Goal: Task Accomplishment & Management: Manage account settings

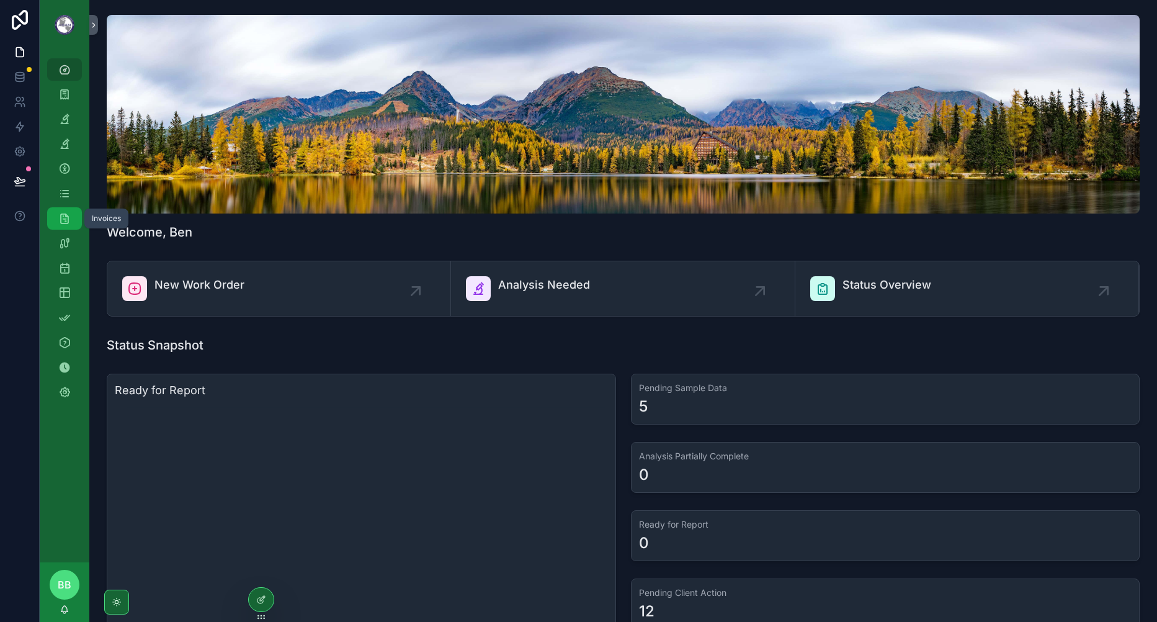
click at [66, 223] on icon "scrollable content" at bounding box center [64, 218] width 12 height 12
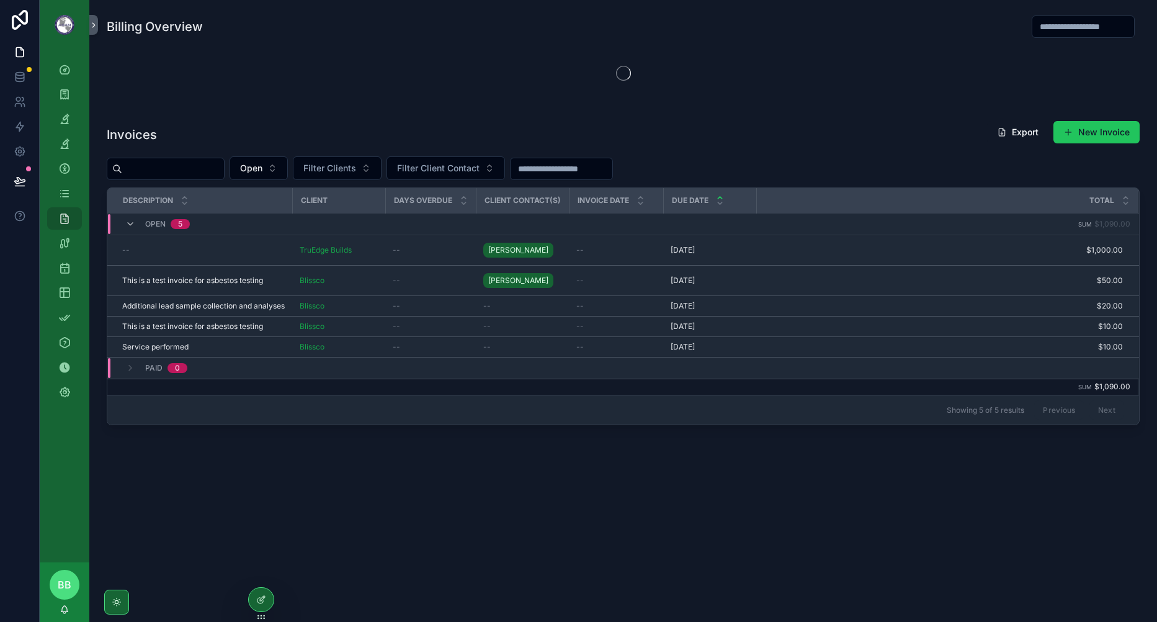
click at [499, 481] on div "Billing Overview Invoices Export New Invoice Open Filter Clients Filter Client …" at bounding box center [623, 254] width 1068 height 509
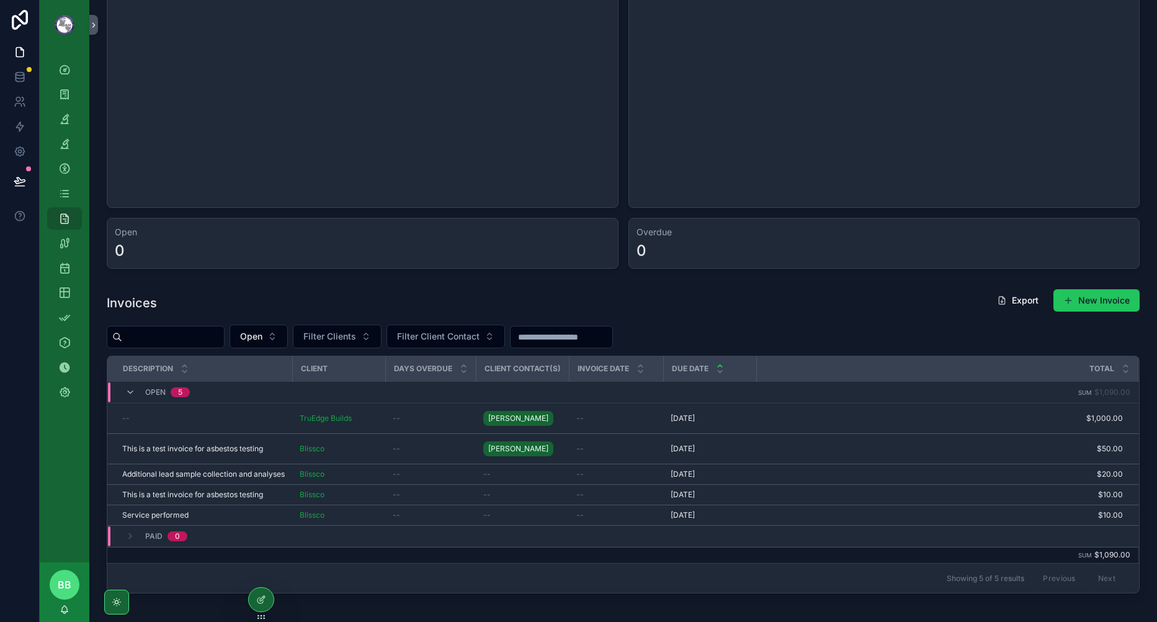
scroll to position [124, 0]
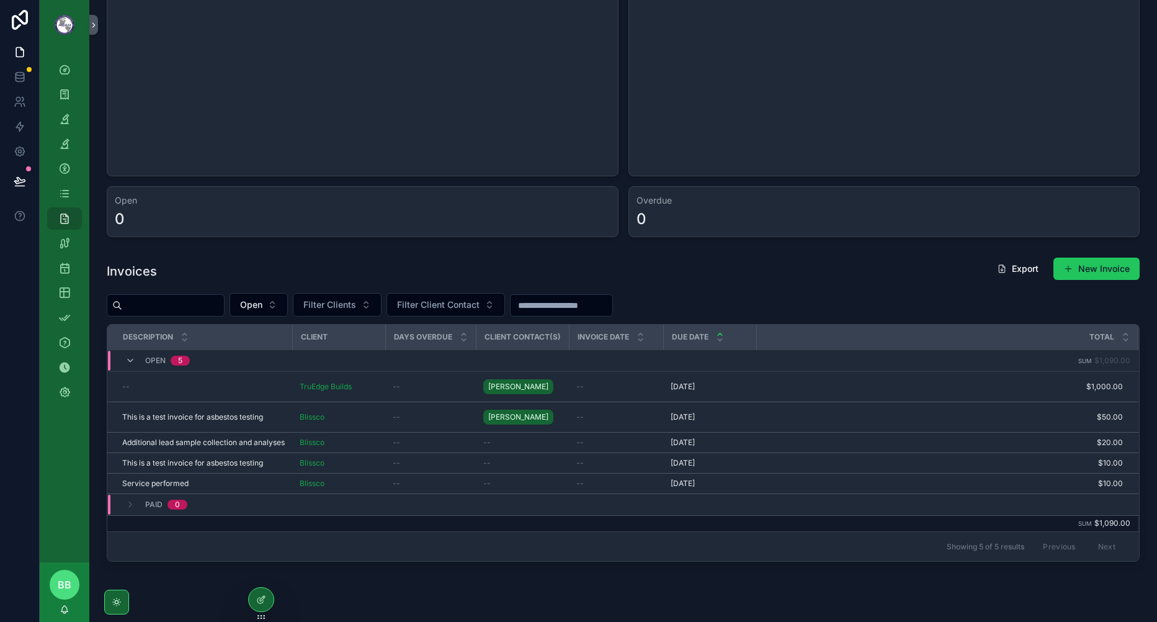
click at [267, 390] on div "--" at bounding box center [203, 387] width 163 height 10
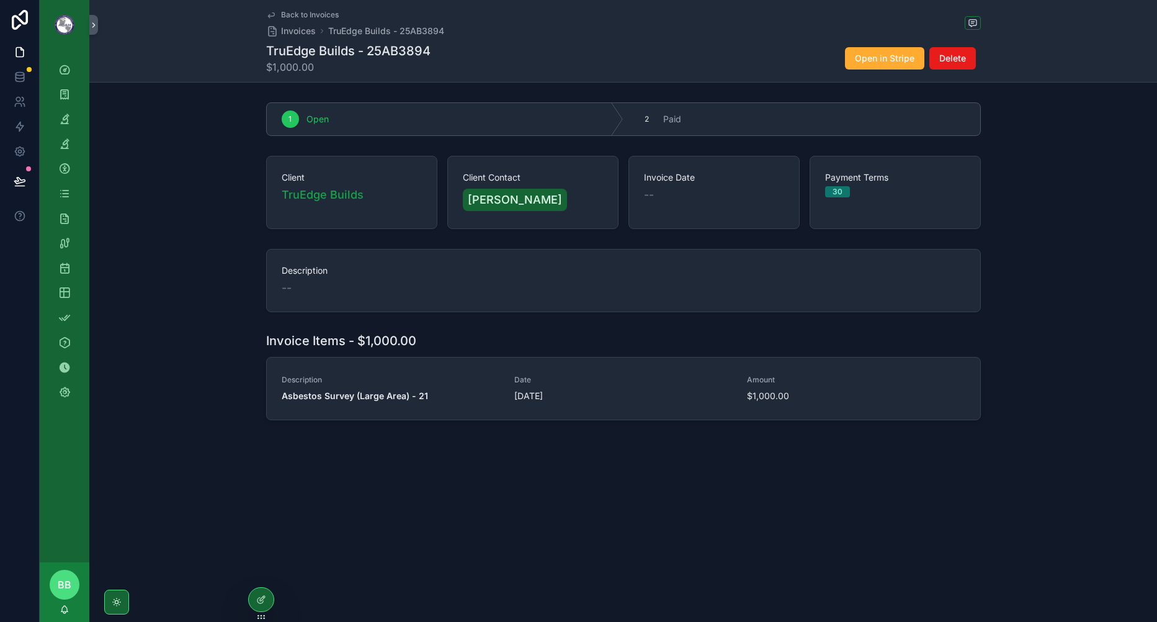
click at [193, 225] on div "Client TruEdge Builds Client Contact [PERSON_NAME] Invoice Date -- Payment Term…" at bounding box center [623, 192] width 1068 height 83
click at [228, 238] on div "1 Open 2 Paid Client TruEdge Builds Client Contact [PERSON_NAME] Invoice Date -…" at bounding box center [623, 261] width 1068 height 328
click at [479, 504] on div "Back to Invoices Invoices TruEdge Builds - 25AB3894 TruEdge Builds - 25AB3894 $…" at bounding box center [623, 252] width 1068 height 504
click at [1028, 272] on div "Description --" at bounding box center [623, 280] width 1068 height 73
click at [253, 594] on div at bounding box center [261, 600] width 25 height 24
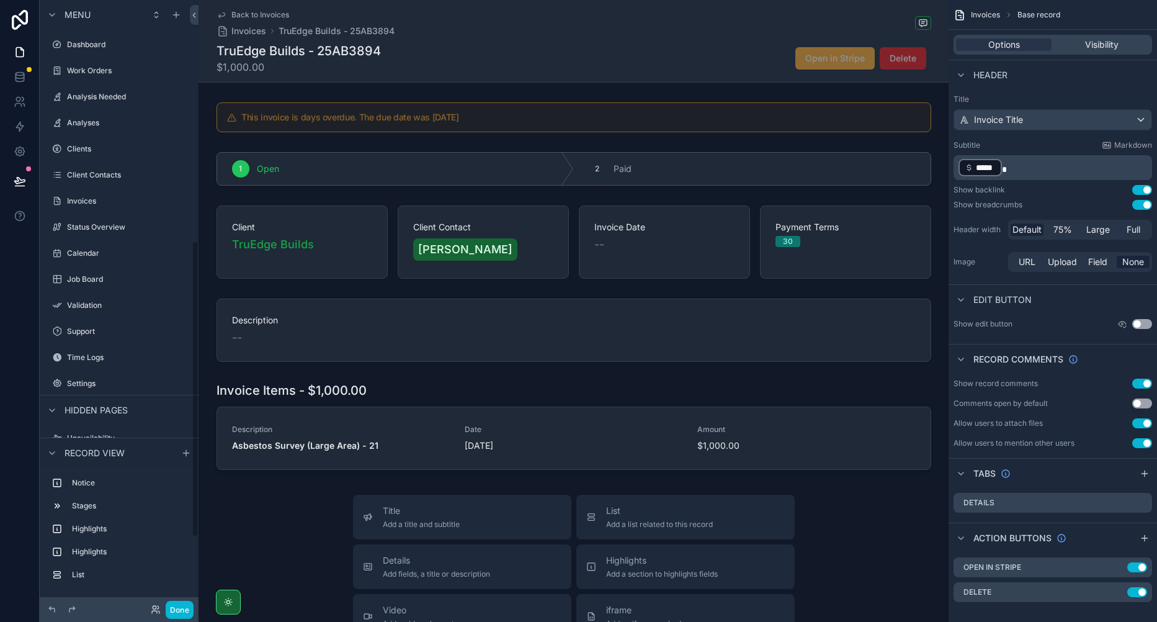
scroll to position [494, 0]
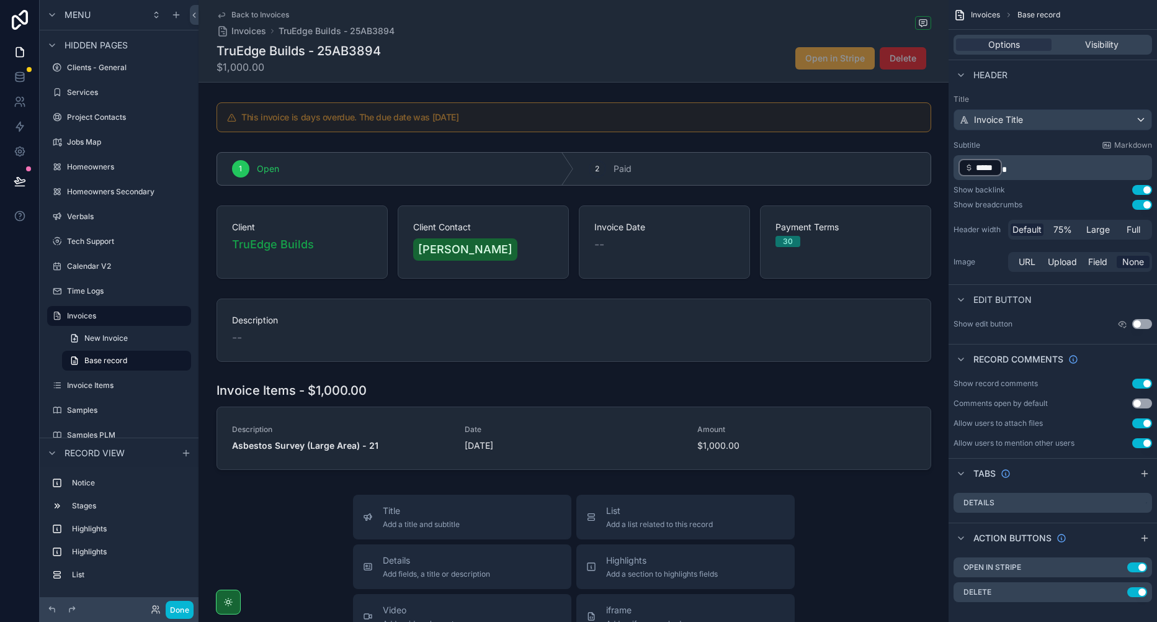
click at [348, 262] on div "scrollable content" at bounding box center [574, 241] width 750 height 83
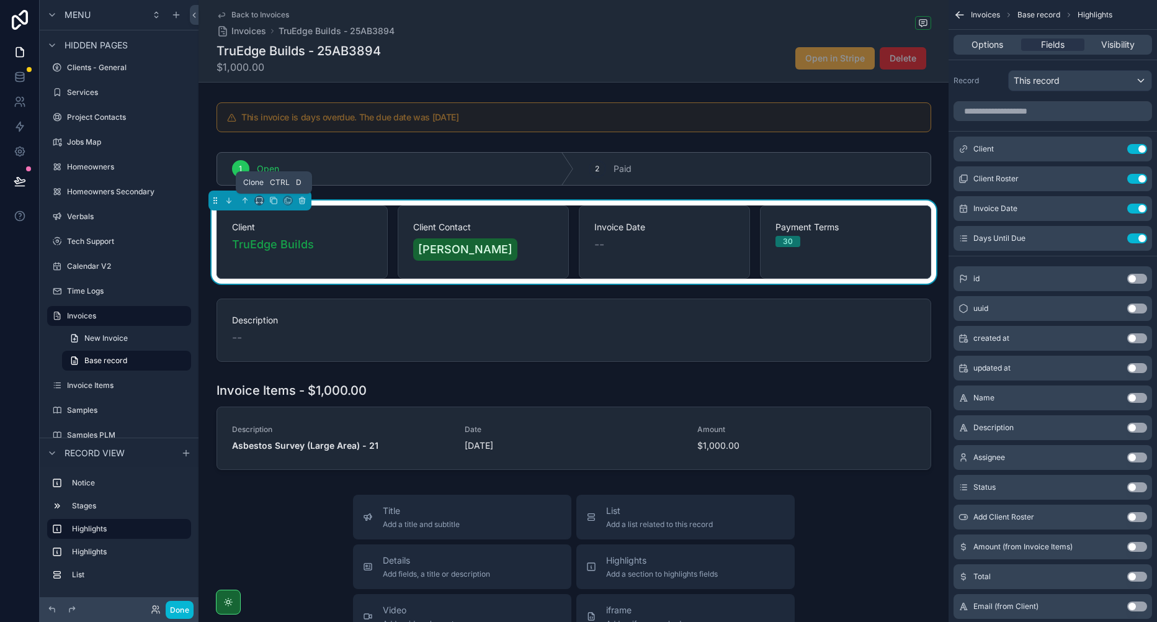
click at [267, 201] on button "scrollable content" at bounding box center [274, 201] width 14 height 14
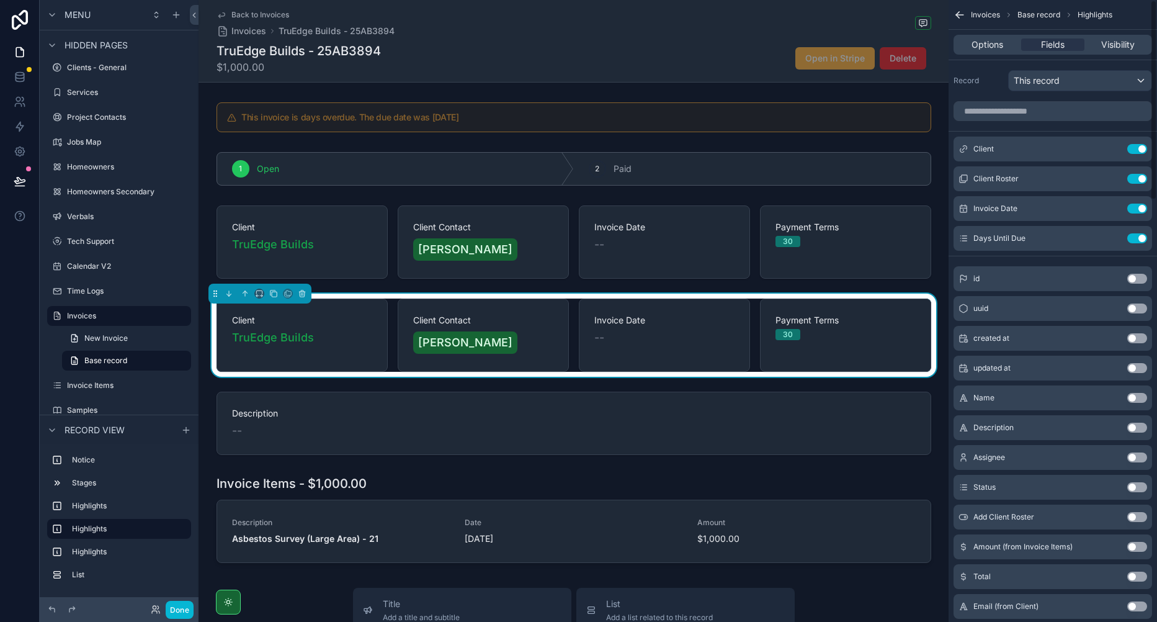
click at [1133, 153] on button "Use setting" at bounding box center [1137, 149] width 20 height 10
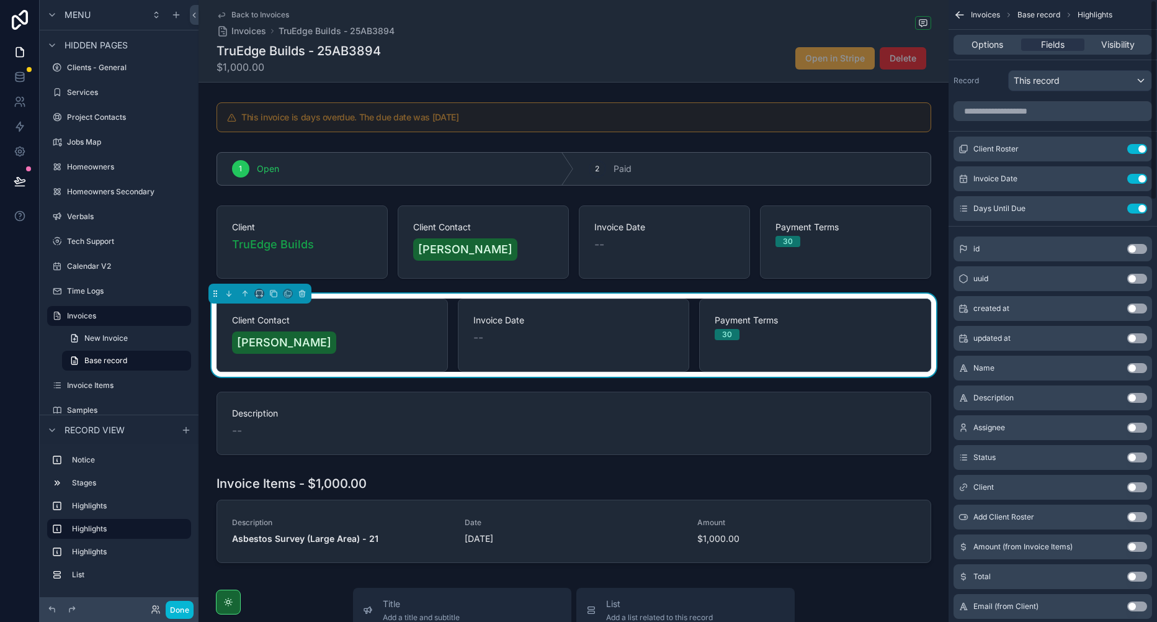
click at [1137, 149] on button "Use setting" at bounding box center [1137, 149] width 20 height 10
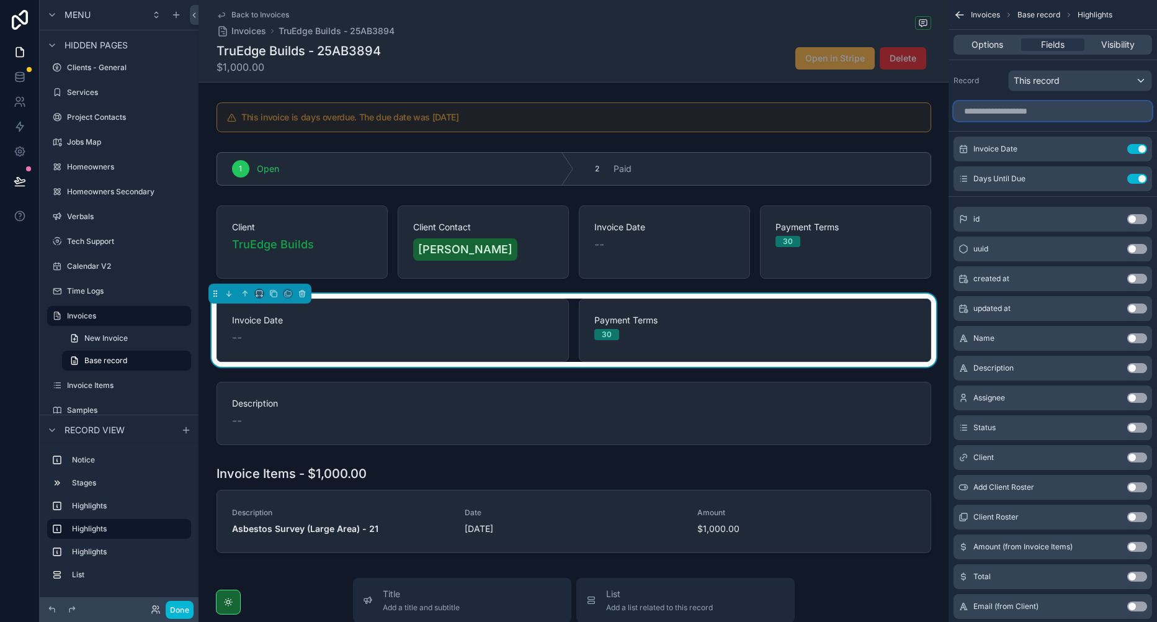
click at [1005, 115] on input "scrollable content" at bounding box center [1053, 111] width 199 height 20
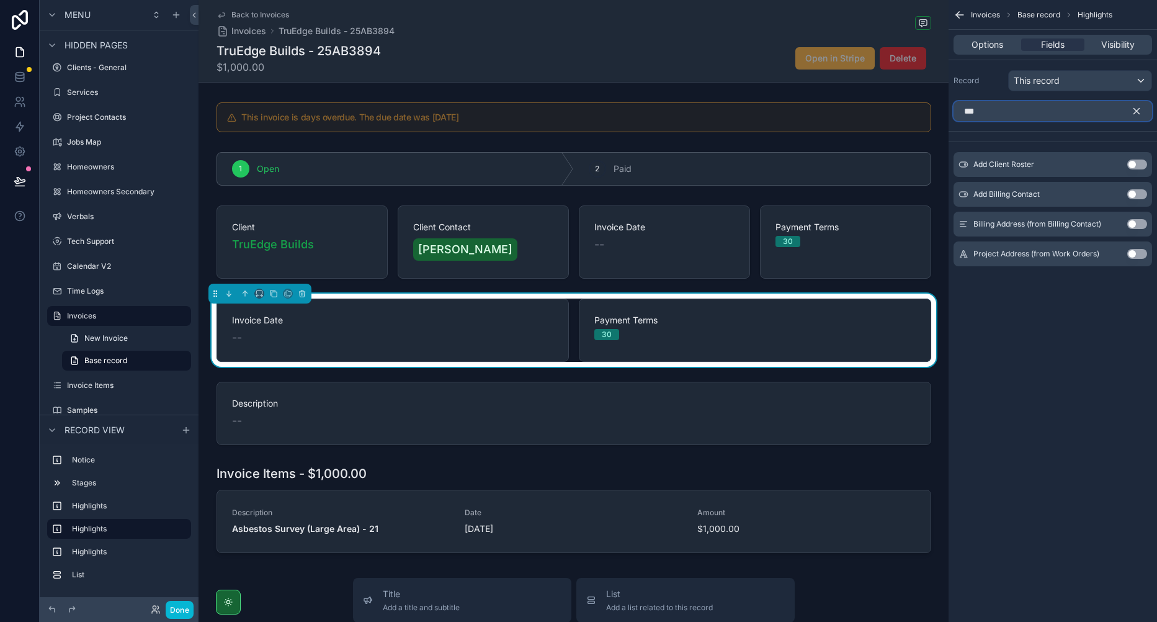
type input "***"
click at [1135, 258] on button "Use setting" at bounding box center [1137, 254] width 20 height 10
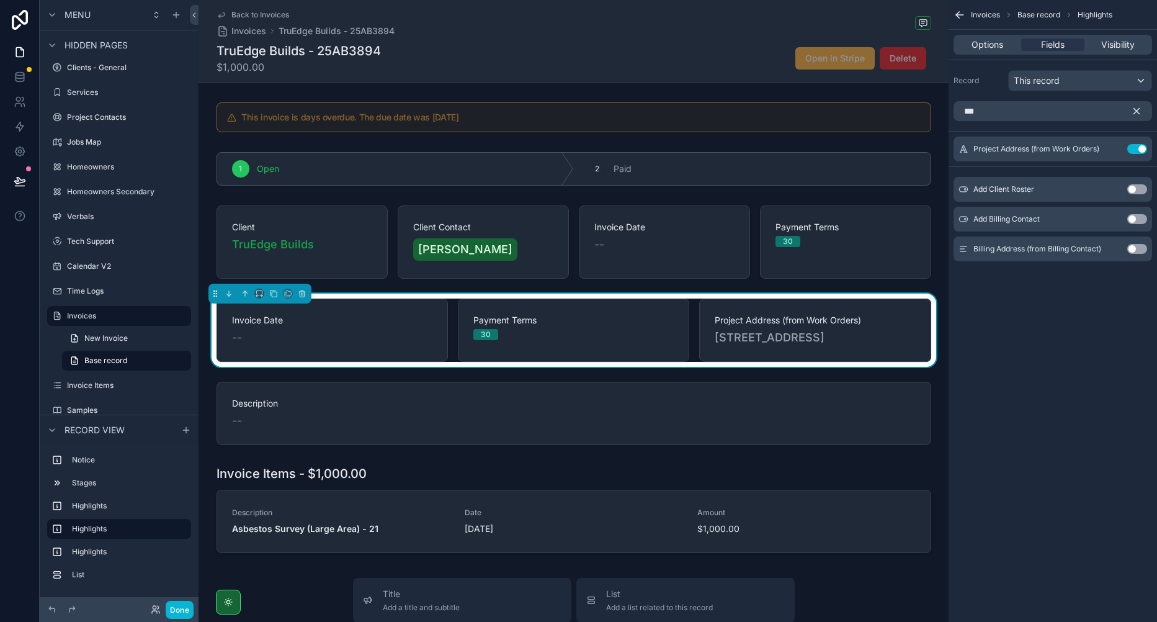
click at [1132, 115] on icon "scrollable content" at bounding box center [1136, 110] width 11 height 11
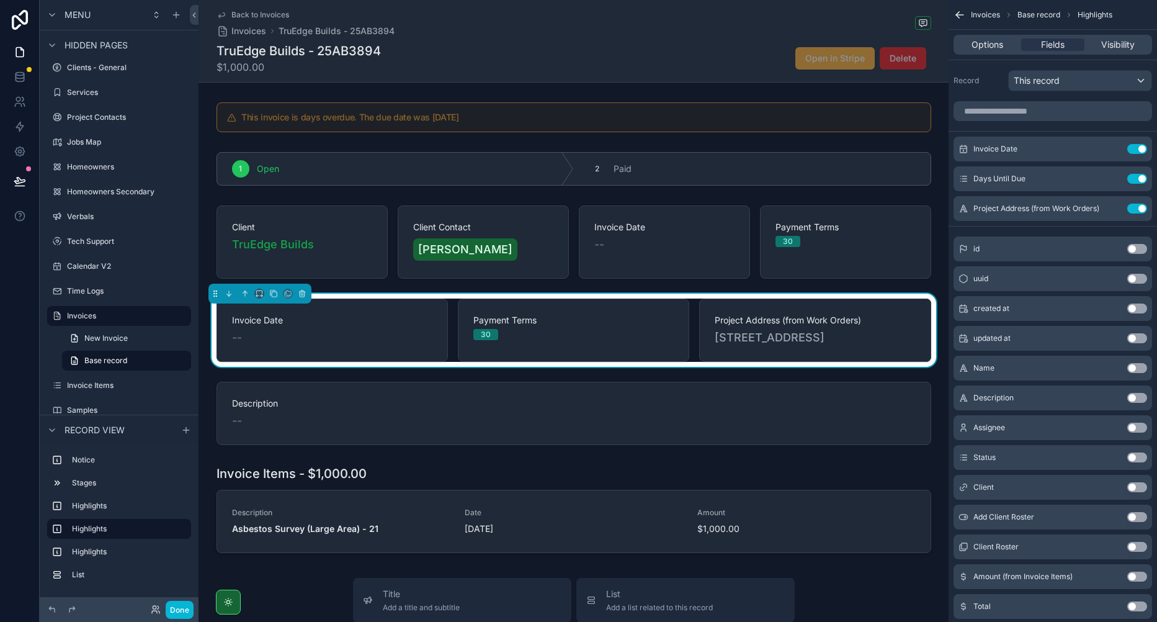
click at [1132, 150] on button "Use setting" at bounding box center [1137, 149] width 20 height 10
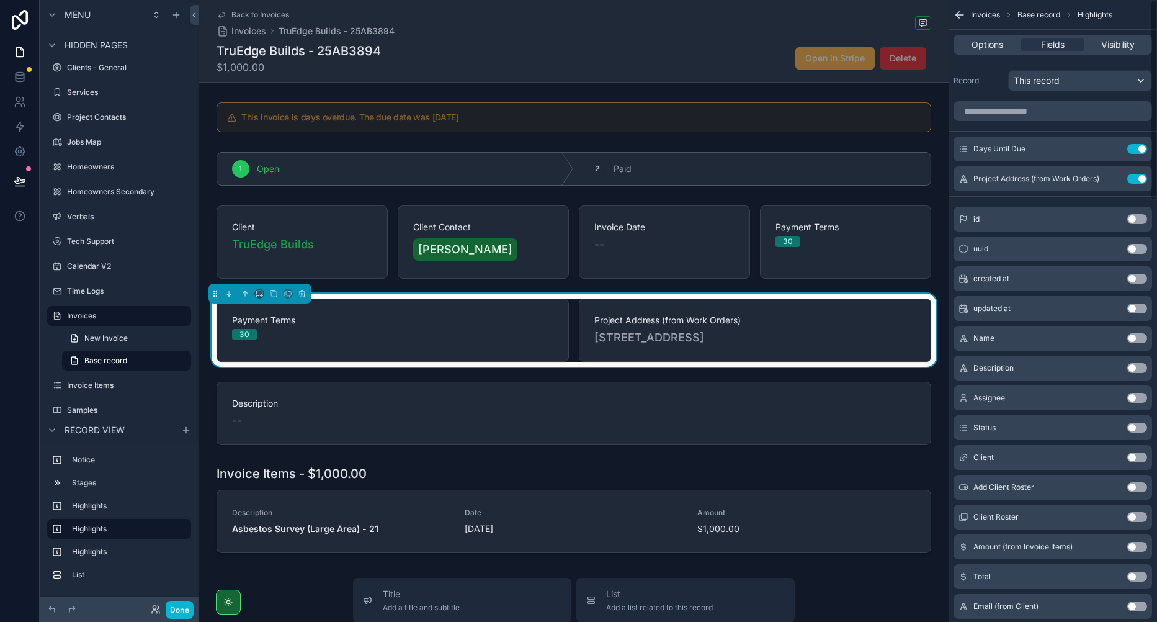
click at [1133, 150] on button "Use setting" at bounding box center [1137, 149] width 20 height 10
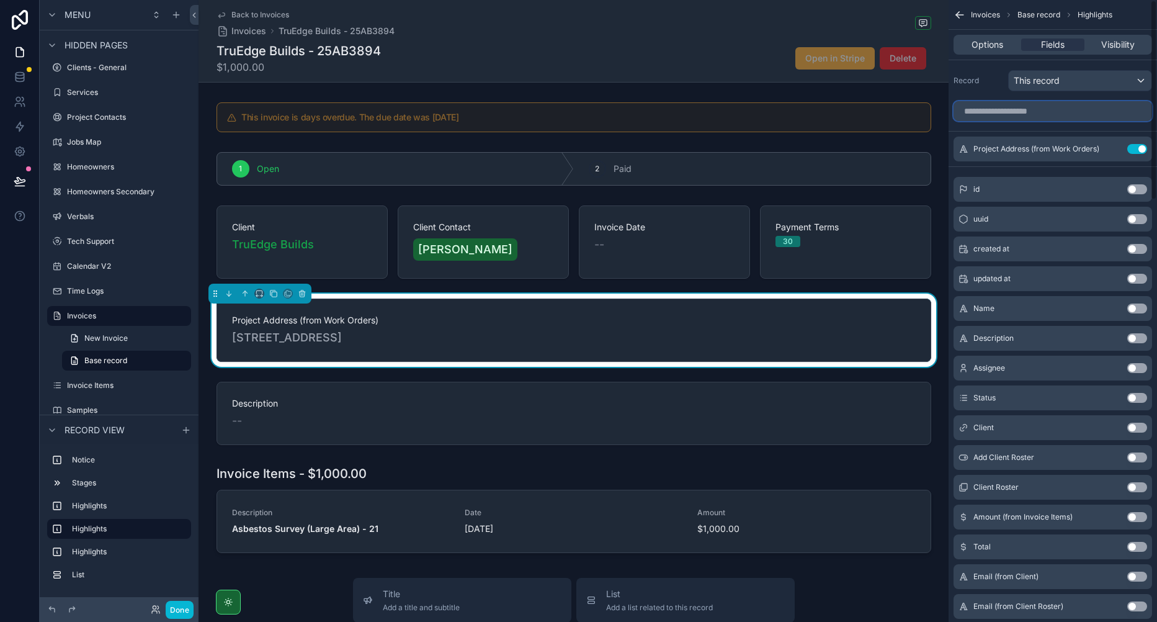
click at [1026, 113] on input "scrollable content" at bounding box center [1053, 111] width 199 height 20
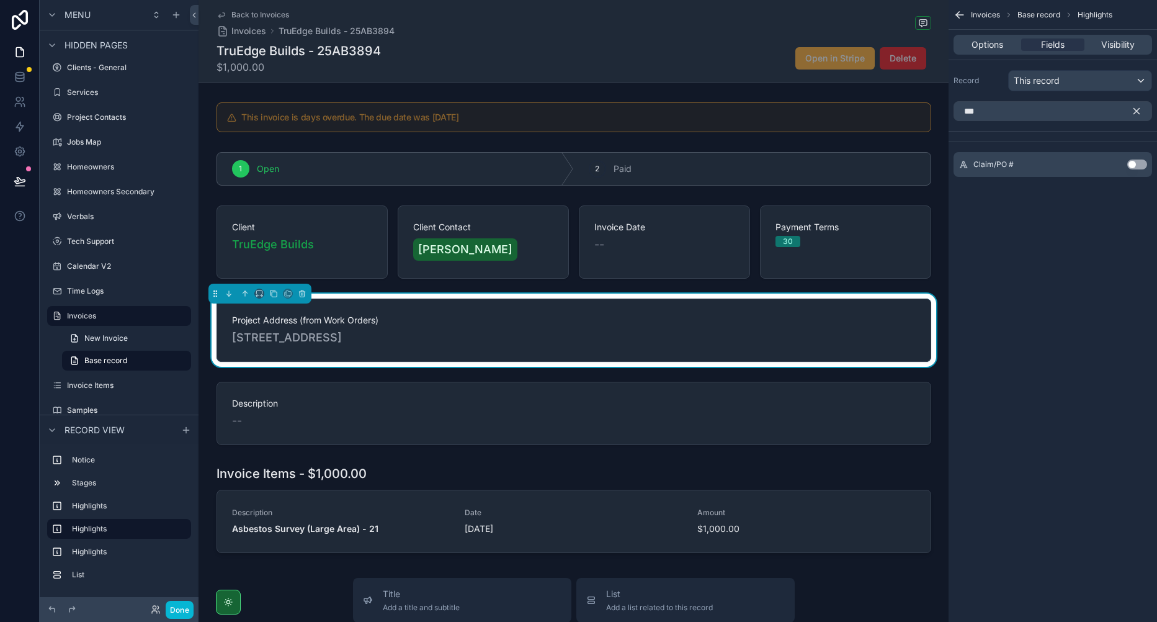
click at [1137, 164] on button "Use setting" at bounding box center [1137, 164] width 20 height 10
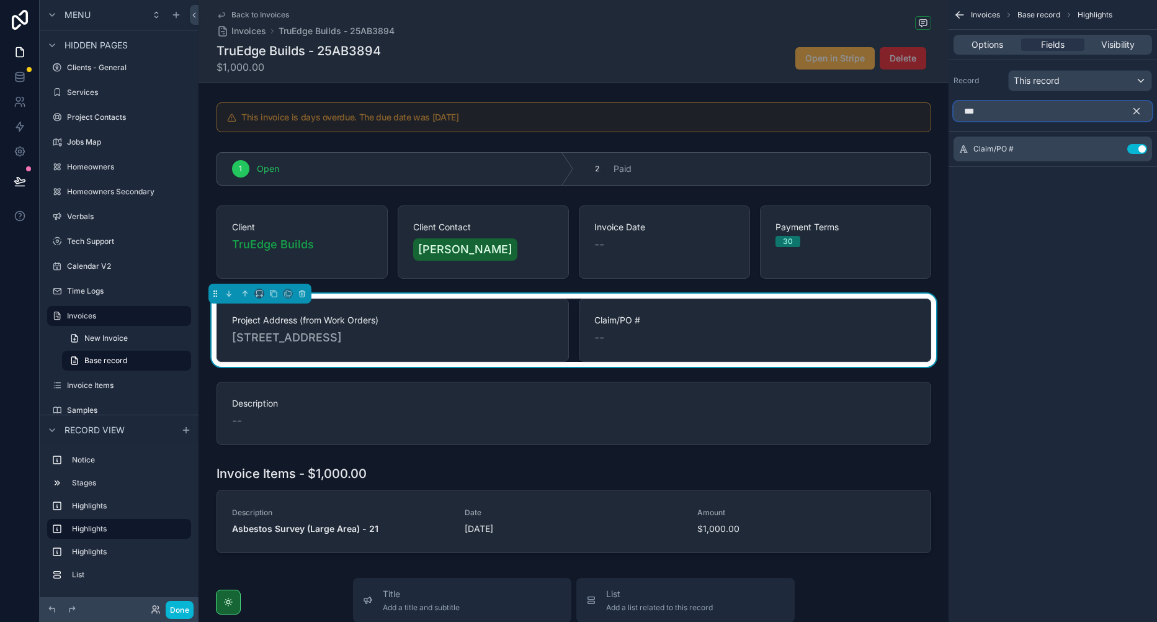
click at [1086, 114] on input "***" at bounding box center [1053, 111] width 199 height 20
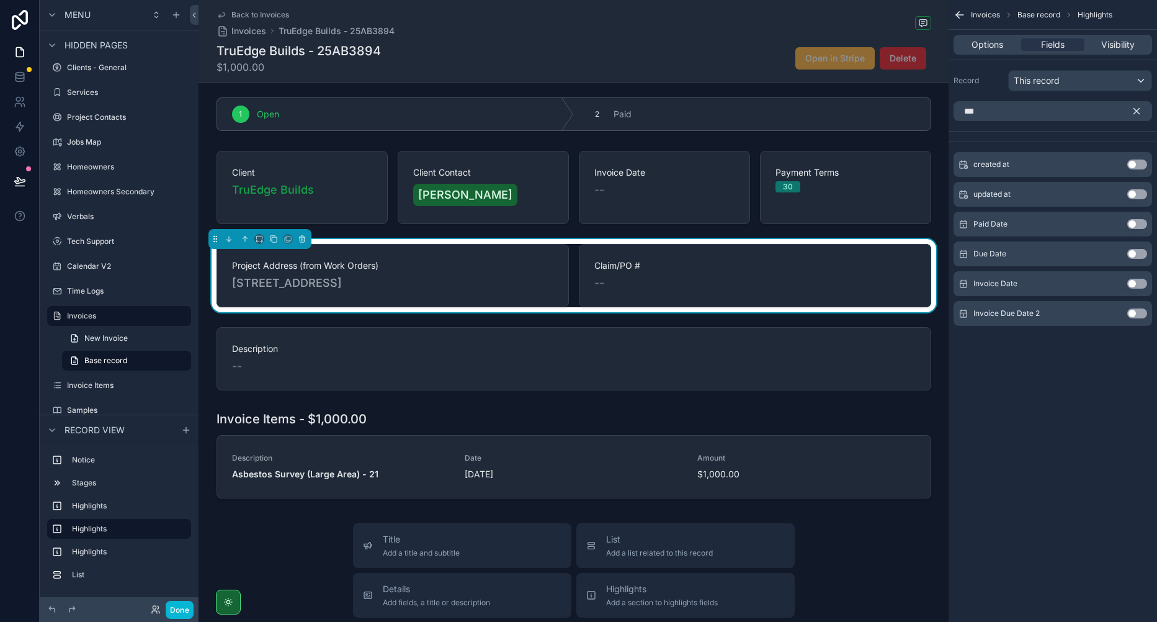
scroll to position [0, 0]
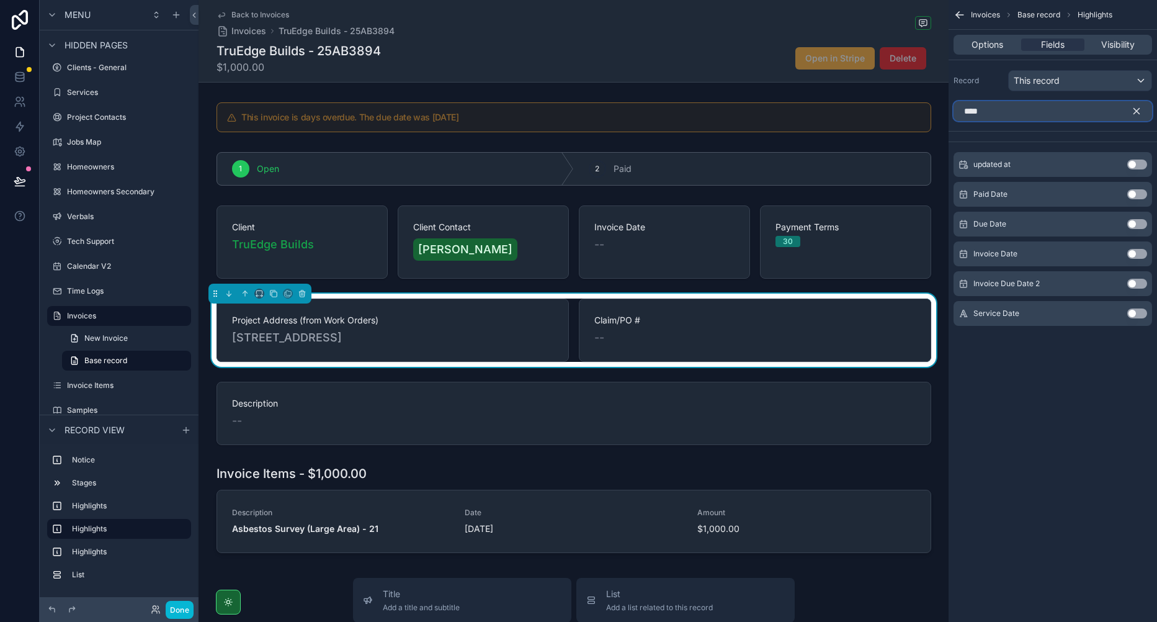
type input "****"
click at [1133, 315] on button "Use setting" at bounding box center [1137, 313] width 20 height 10
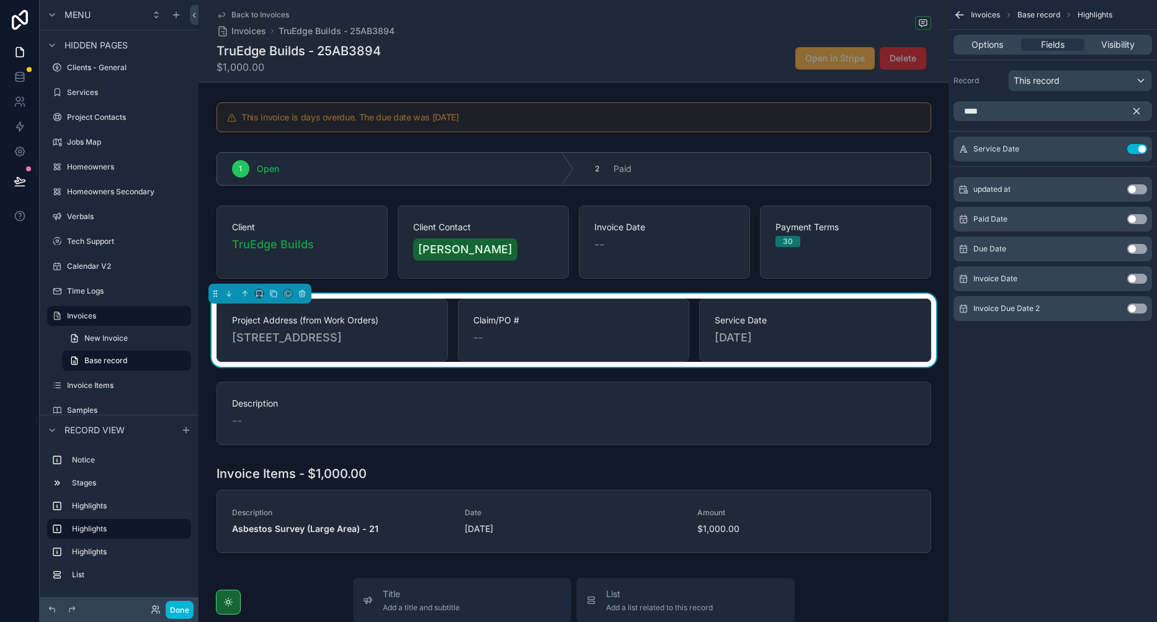
click at [1134, 112] on icon "scrollable content" at bounding box center [1136, 110] width 11 height 11
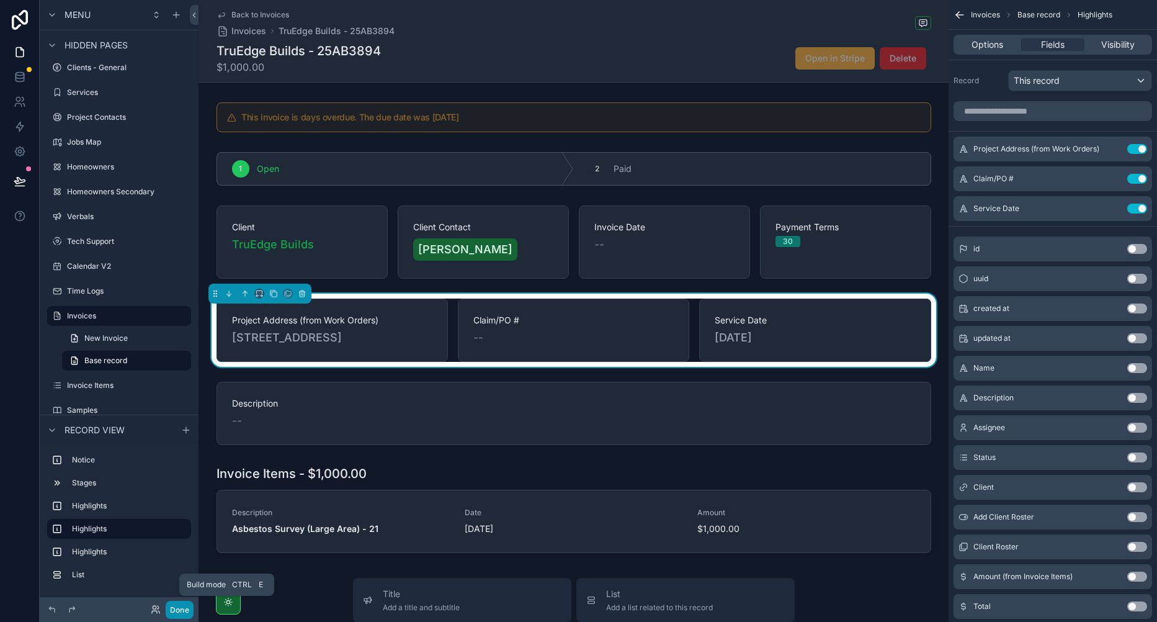
click at [185, 607] on button "Done" at bounding box center [180, 610] width 28 height 18
